Goal: Information Seeking & Learning: Check status

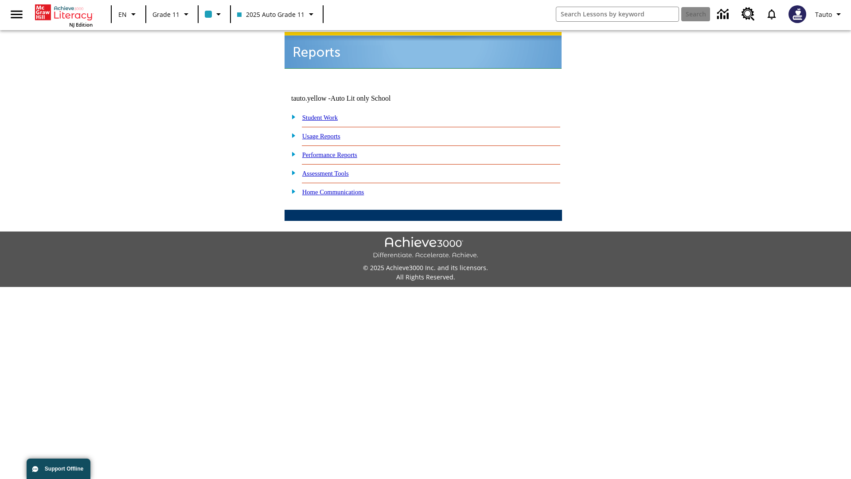
click at [328, 133] on link "Usage Reports" at bounding box center [321, 136] width 38 height 7
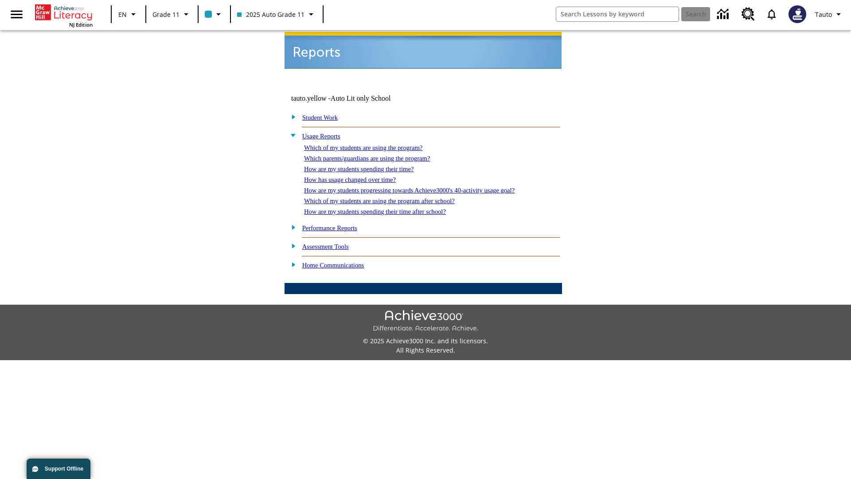
click at [372, 144] on link "Which of my students are using the program?" at bounding box center [363, 147] width 118 height 7
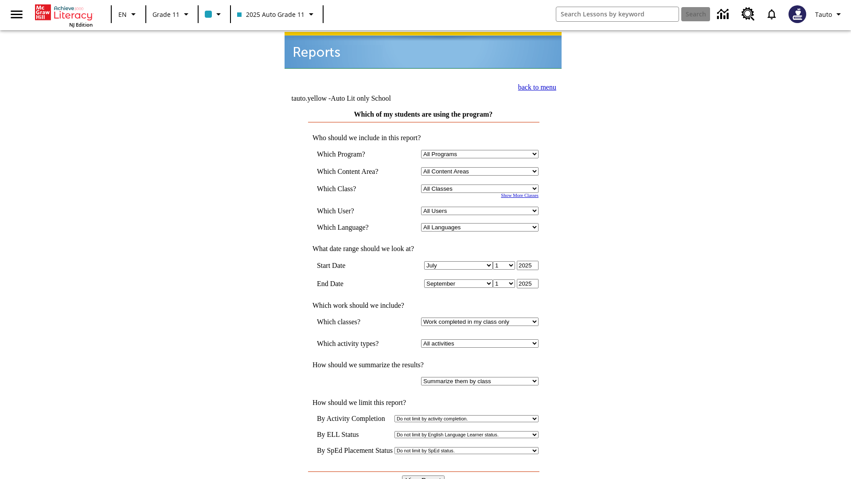
click at [482, 184] on select "Select a Class: All Classes 2025 Auto Grade 11 205 Auto Grade 11 Room 123 Empty…" at bounding box center [480, 188] width 118 height 8
select select "11133141"
select select "21437114"
click at [424, 475] on input "View Report" at bounding box center [423, 480] width 43 height 10
click at [535, 86] on link "back to menu" at bounding box center [537, 87] width 38 height 8
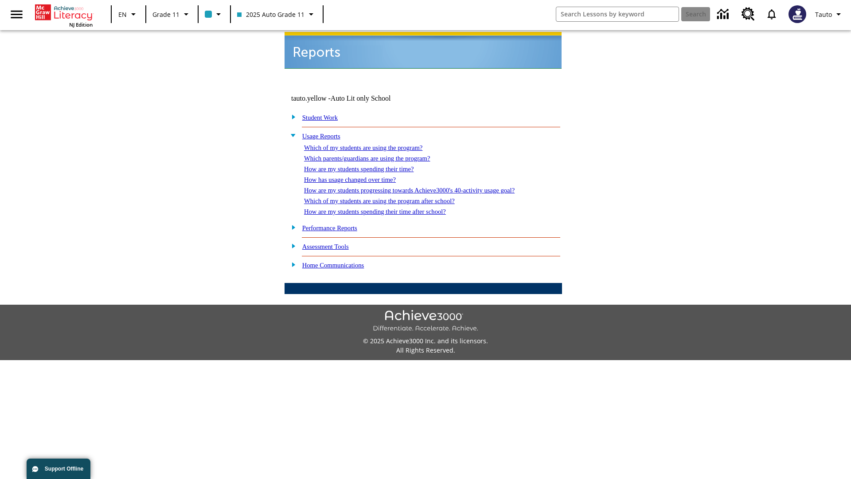
click at [377, 155] on link "Which parents/guardians are using the program?" at bounding box center [367, 158] width 126 height 7
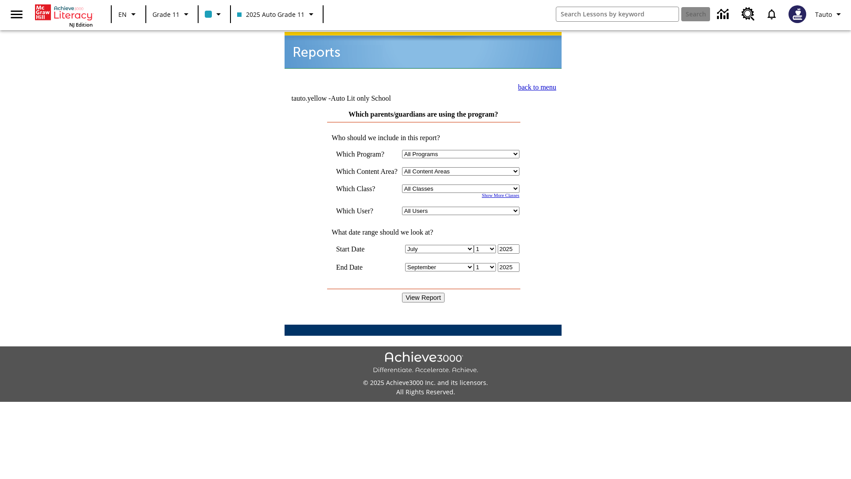
click at [463, 184] on select "Select a Class: All Classes 2025 Auto Grade 11 205 Auto Grade 11 Room 123 Empty…" at bounding box center [461, 188] width 118 height 8
select select "11133141"
select select "21437114"
click at [424, 293] on input "View Report" at bounding box center [423, 298] width 43 height 10
click at [535, 86] on link "back to menu" at bounding box center [537, 87] width 38 height 8
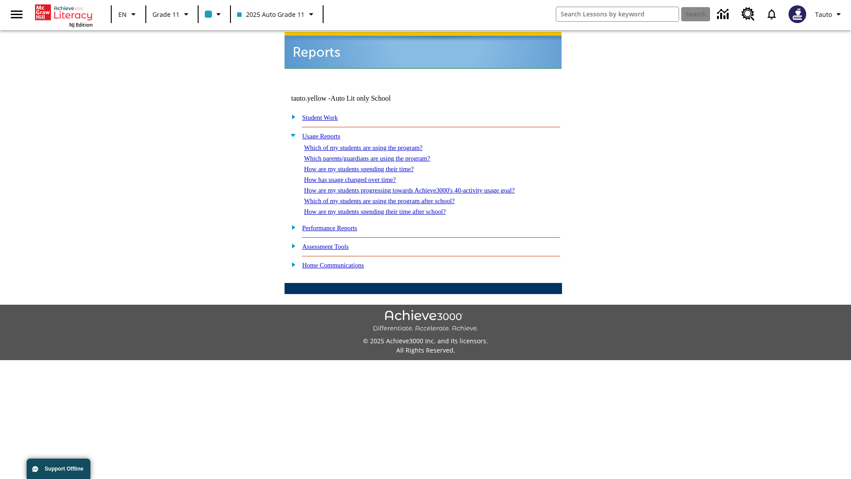
click at [368, 165] on link "How are my students spending their time?" at bounding box center [359, 168] width 110 height 7
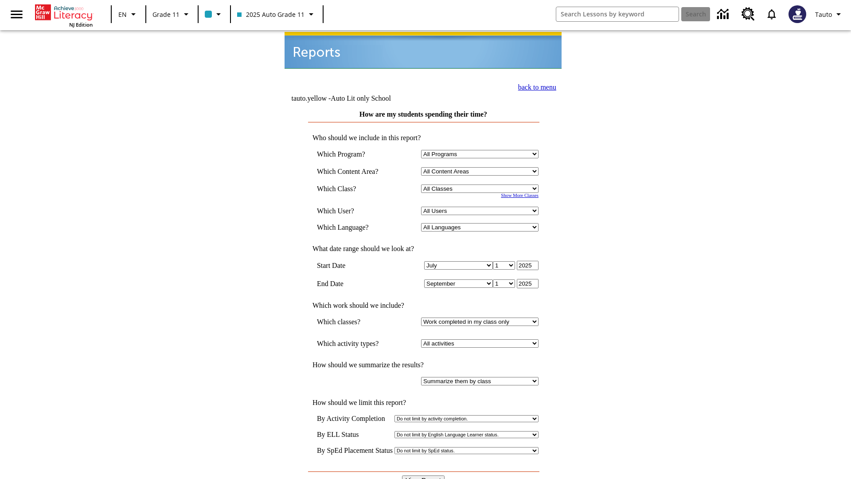
click at [482, 184] on select "Select a Class: All Classes 2025 Auto Grade 11 205 Auto Grade 11 Room 123 Empty…" at bounding box center [480, 188] width 118 height 8
select select "11133141"
click at [482, 207] on select "All Users Puma, Sautoen Puma, Sautoes Puma, Sautoss Twoclasses, Sautoen Twoscho…" at bounding box center [480, 211] width 118 height 8
select select "21437114"
click at [424, 475] on input "View Report" at bounding box center [423, 480] width 43 height 10
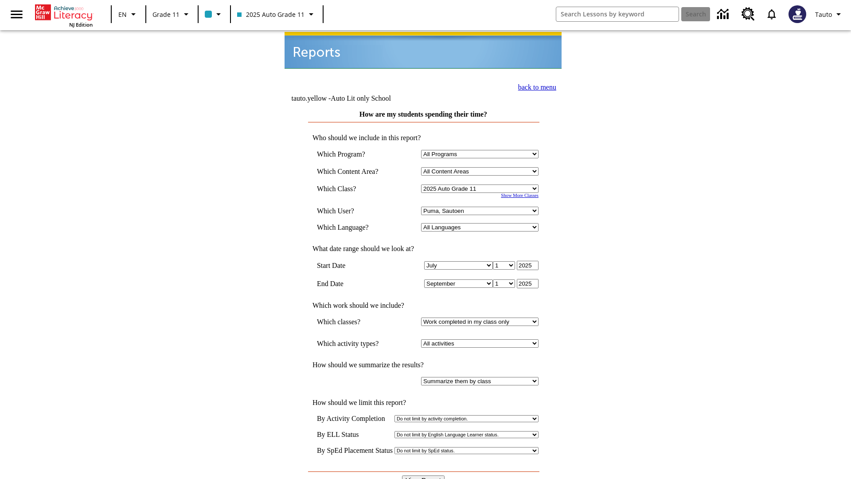
click at [535, 86] on link "back to menu" at bounding box center [537, 87] width 38 height 8
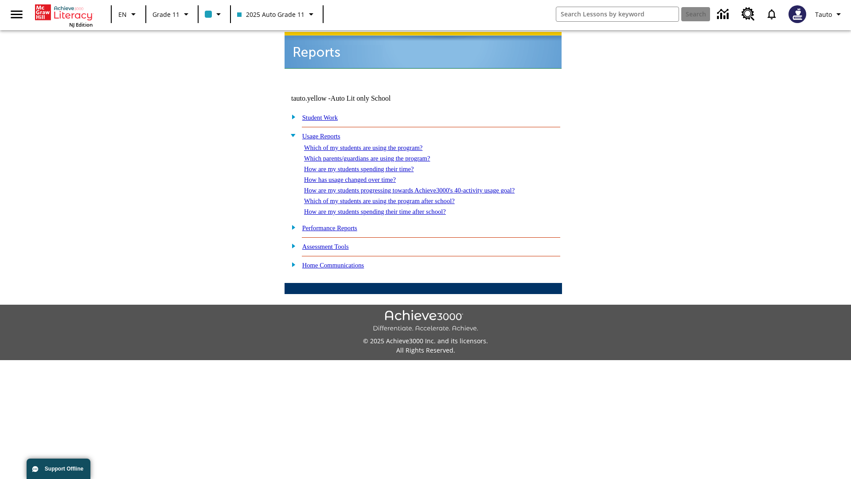
click at [357, 176] on link "How has usage changed over time?" at bounding box center [350, 179] width 92 height 7
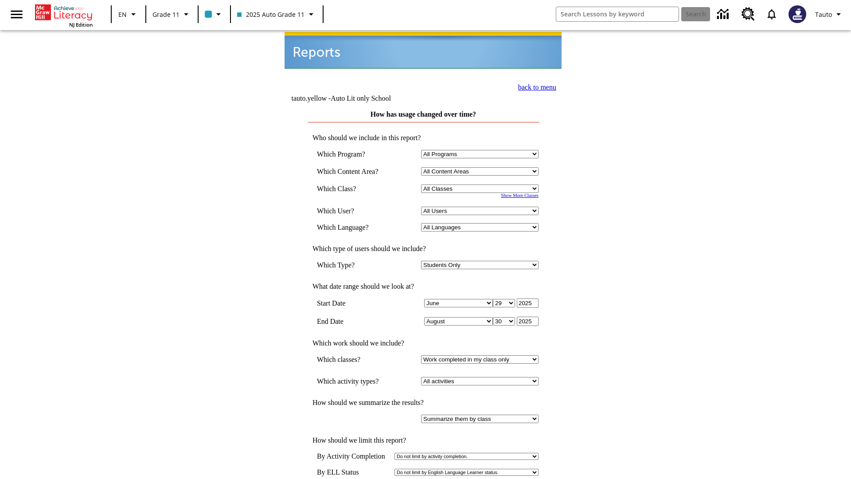
select select "11133141"
click at [482, 207] on select "All Users Puma, Sautoen Puma, Sautoes Puma, Sautoss Twoclasses, Sautoen Twoscho…" at bounding box center [480, 211] width 118 height 8
select select "21437114"
click at [535, 86] on link "back to menu" at bounding box center [537, 87] width 38 height 8
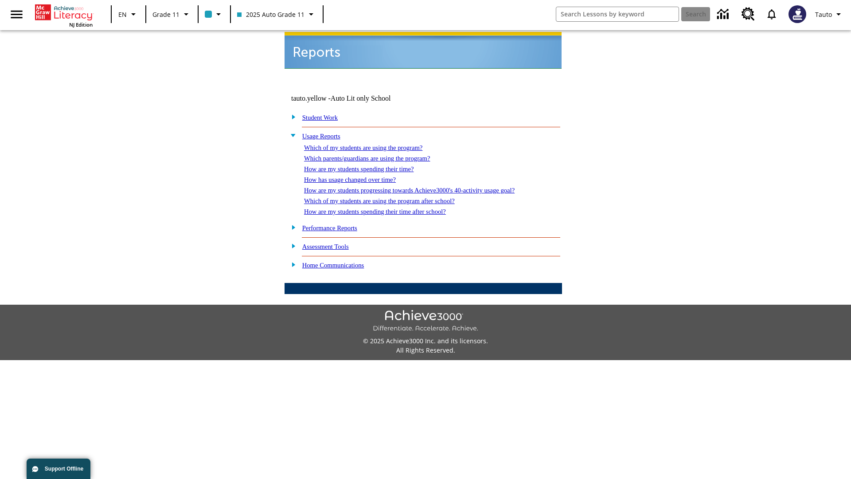
click at [425, 187] on link "How are my students progressing towards Achieve3000's 40-activity usage goal?" at bounding box center [409, 190] width 211 height 7
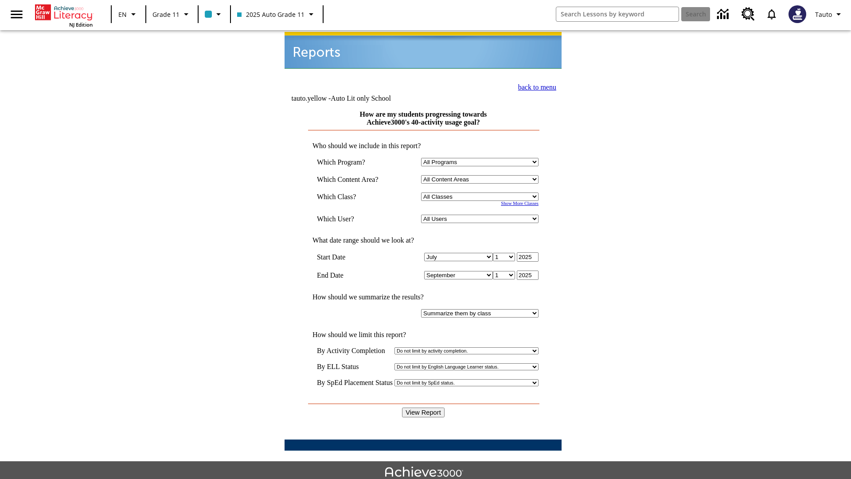
select select "11133141"
select select "21437114"
click at [424, 408] on input "View Report" at bounding box center [423, 413] width 43 height 10
click at [535, 86] on link "back to menu" at bounding box center [537, 87] width 38 height 8
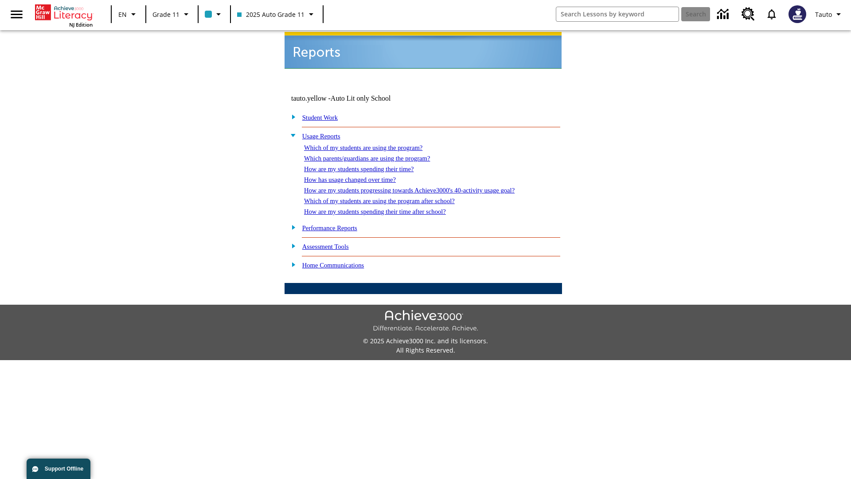
click at [391, 197] on link "Which of my students are using the program after school?" at bounding box center [379, 200] width 151 height 7
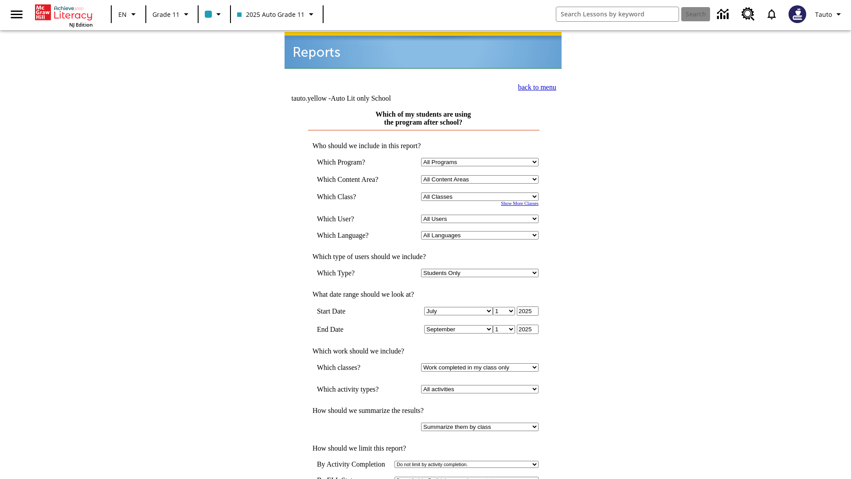
select select "11133141"
select select "21437114"
click at [535, 85] on link "back to menu" at bounding box center [537, 86] width 38 height 8
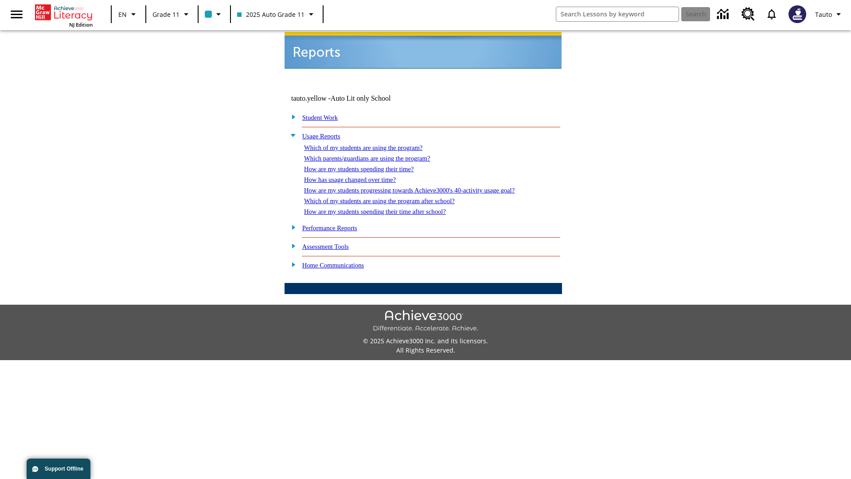
click at [386, 208] on link "How are my students spending their time after school?" at bounding box center [375, 211] width 142 height 7
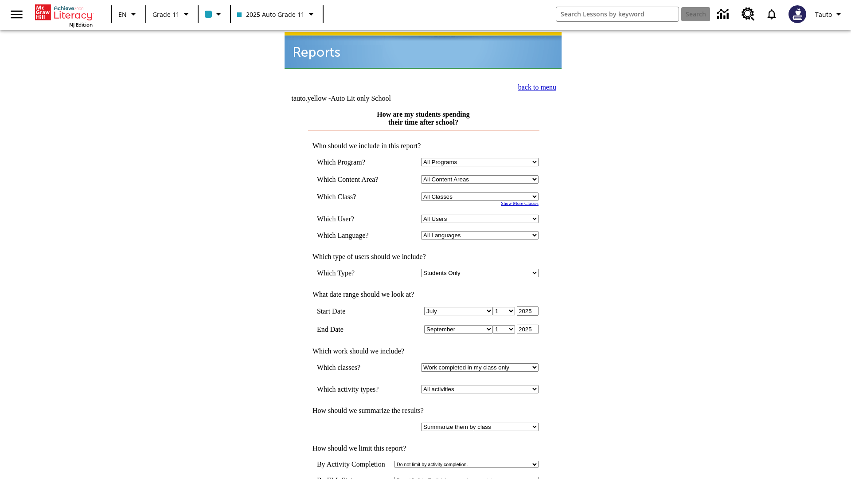
select select "11133141"
click at [482, 215] on select "All Users Puma, Sautoen Puma, Sautoes Puma, Sautoss Twoclasses, Sautoen Twoscho…" at bounding box center [480, 219] width 118 height 8
select select "21437114"
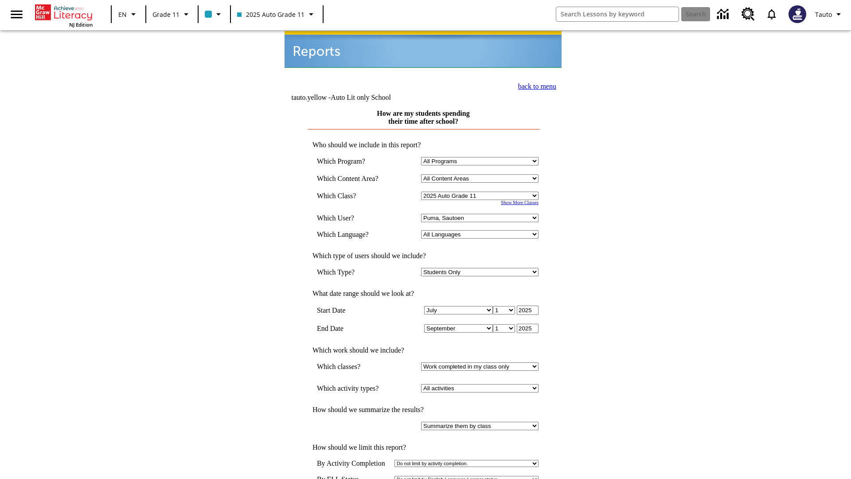
click at [535, 85] on link "back to menu" at bounding box center [537, 86] width 38 height 8
